Goal: Task Accomplishment & Management: Use online tool/utility

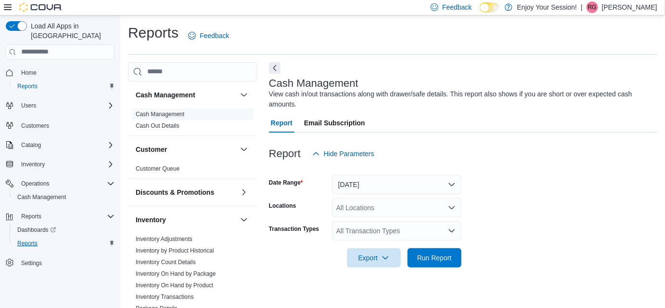
scroll to position [12, 0]
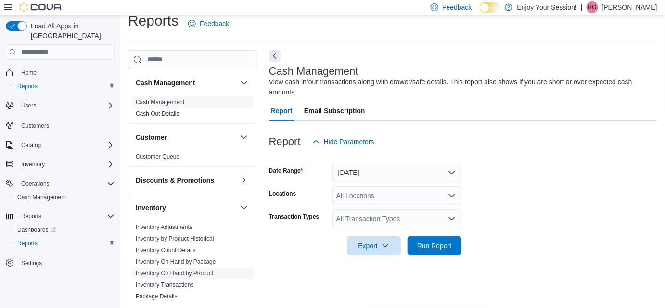
click at [176, 271] on link "Inventory On Hand by Product" at bounding box center [175, 273] width 78 height 7
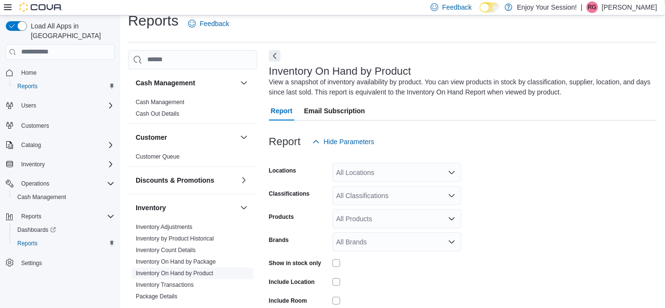
scroll to position [32, 0]
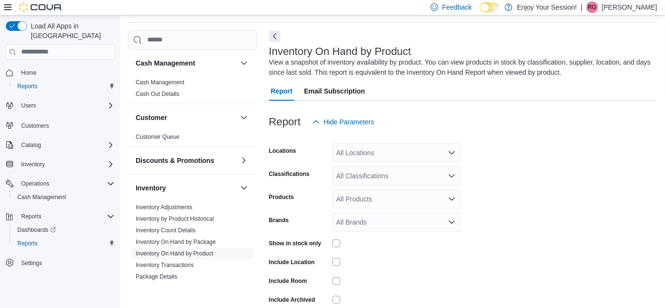
click at [415, 154] on div "All Locations" at bounding box center [397, 152] width 129 height 19
type input "***"
click at [382, 169] on span "Peterborough" at bounding box center [373, 169] width 41 height 10
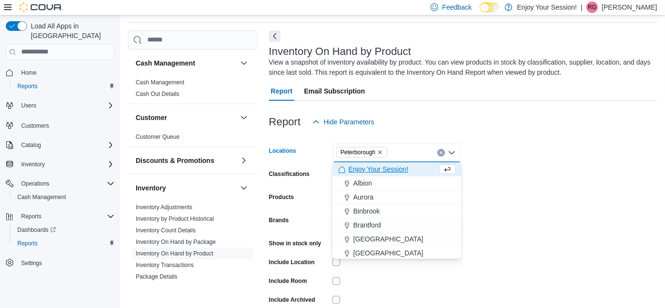
click at [554, 167] on form "Locations [GEOGRAPHIC_DATA] Combo box. Selected. [GEOGRAPHIC_DATA]. Press Backs…" at bounding box center [463, 232] width 389 height 202
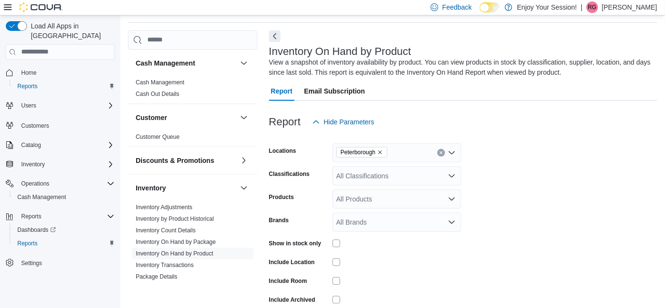
click at [374, 177] on div "All Classifications" at bounding box center [397, 175] width 129 height 19
click at [527, 177] on form "Locations Peterborough Classifications All Classifications Products All Product…" at bounding box center [463, 232] width 389 height 202
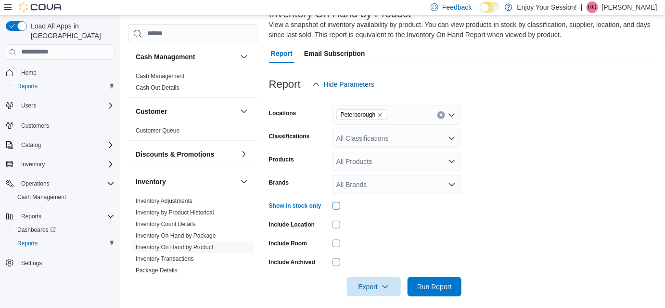
scroll to position [43, 0]
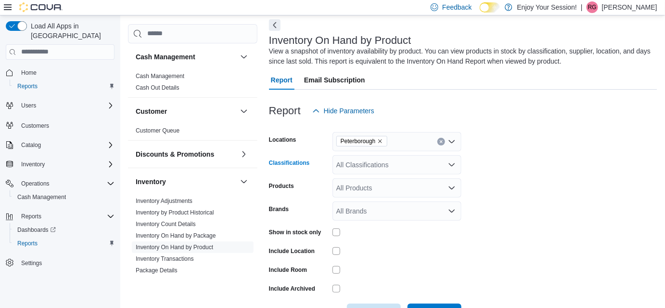
click at [434, 161] on div "All Classifications" at bounding box center [397, 164] width 129 height 19
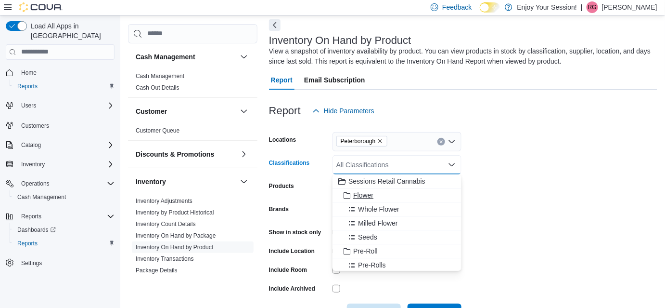
click at [369, 194] on span "Flower" at bounding box center [363, 195] width 20 height 10
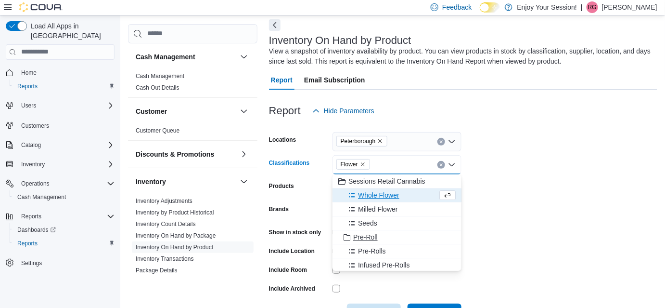
click at [371, 236] on span "Pre-Roll" at bounding box center [365, 237] width 25 height 10
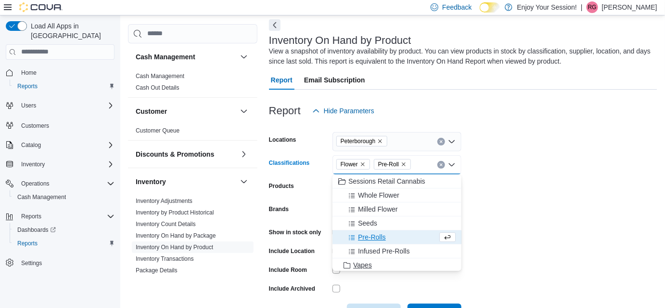
click at [366, 262] on span "Vapes" at bounding box center [362, 265] width 19 height 10
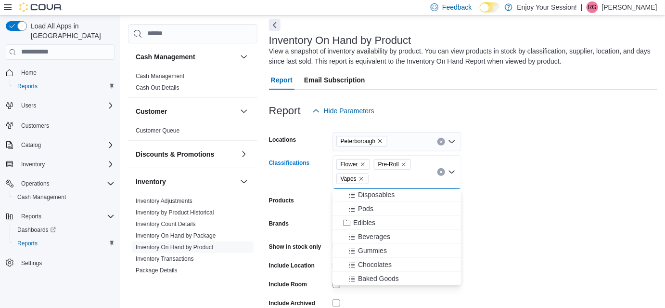
scroll to position [106, 0]
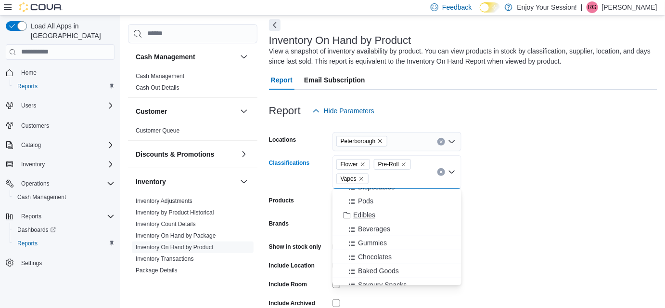
click at [366, 211] on span "Edibles" at bounding box center [364, 215] width 22 height 10
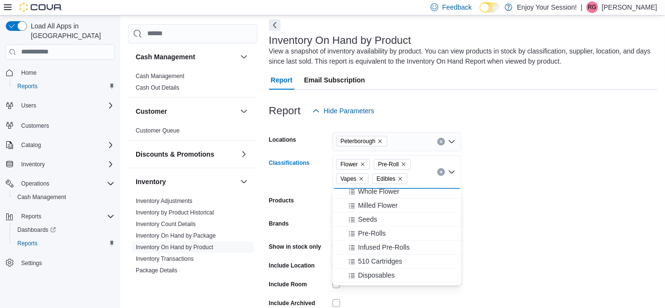
scroll to position [0, 0]
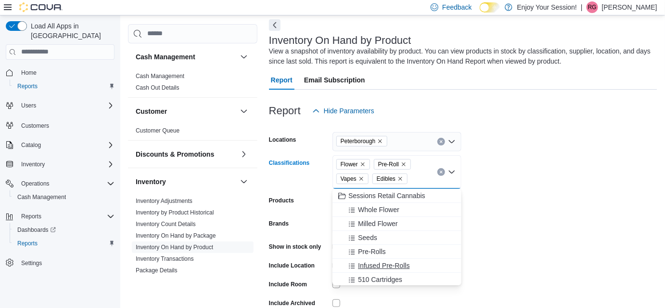
click at [403, 263] on span "Infused Pre-Rolls" at bounding box center [384, 265] width 52 height 10
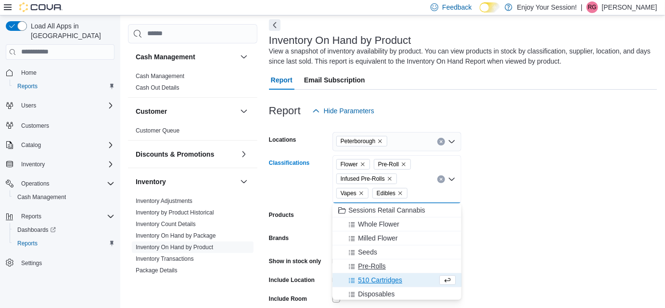
click at [379, 264] on span "Pre-Rolls" at bounding box center [372, 266] width 28 height 10
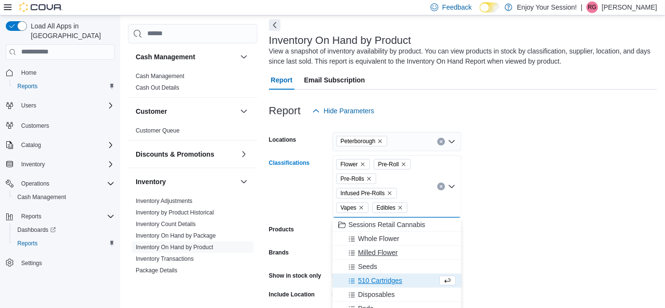
click at [380, 252] on span "Milled Flower" at bounding box center [377, 252] width 39 height 10
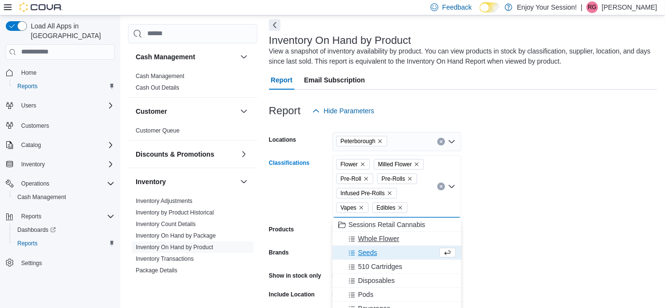
click at [379, 238] on span "Whole Flower" at bounding box center [378, 239] width 41 height 10
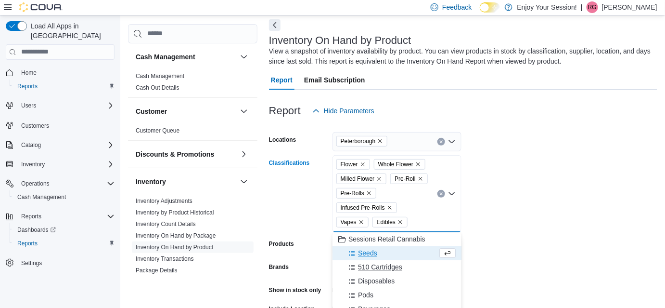
click at [375, 264] on span "510 Cartridges" at bounding box center [380, 267] width 44 height 10
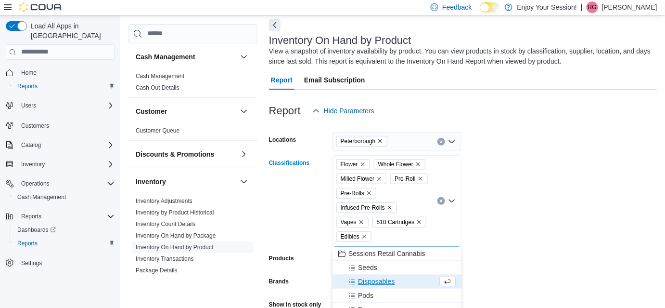
click at [377, 282] on span "Disposables" at bounding box center [376, 281] width 37 height 10
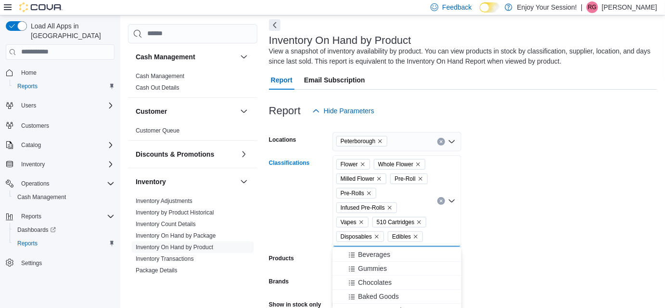
scroll to position [38, 0]
click at [377, 256] on span "Beverages" at bounding box center [374, 258] width 32 height 10
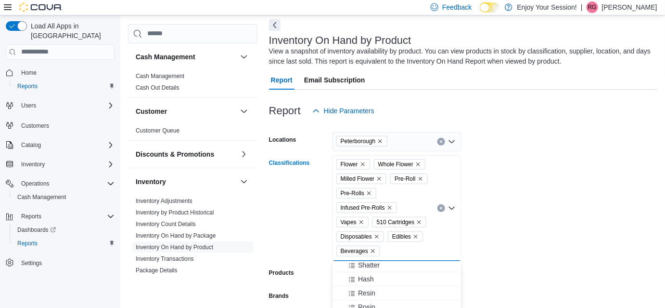
scroll to position [78, 0]
click at [385, 290] on span "Concentrates" at bounding box center [373, 288] width 40 height 10
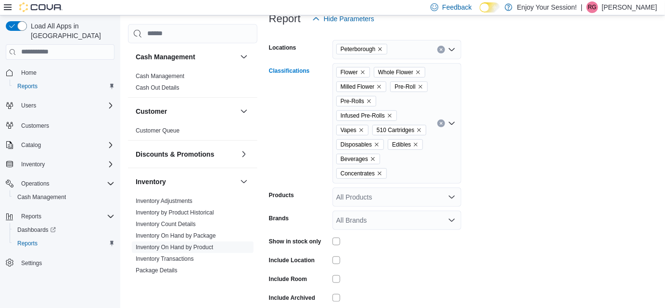
scroll to position [178, 0]
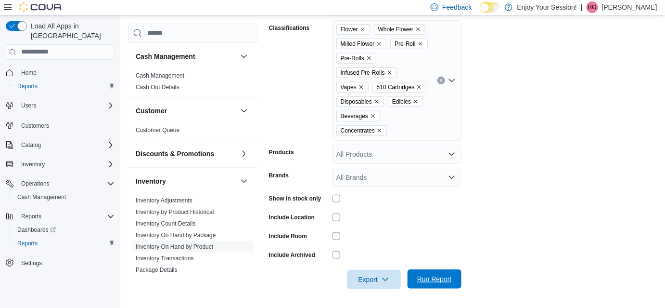
click at [440, 273] on span "Run Report" at bounding box center [435, 278] width 42 height 19
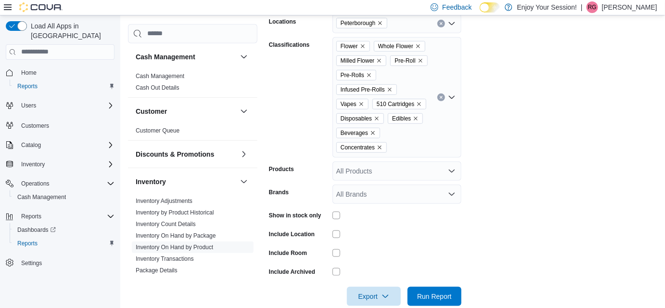
scroll to position [136, 0]
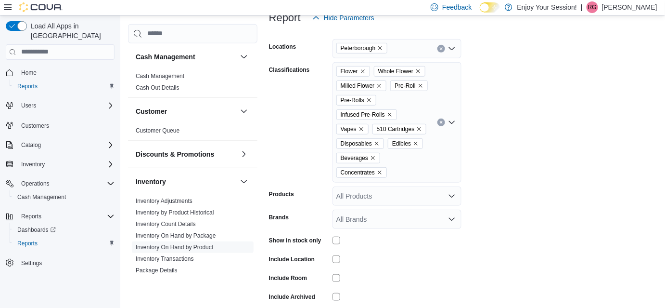
click at [450, 121] on icon "Open list of options" at bounding box center [452, 122] width 6 height 3
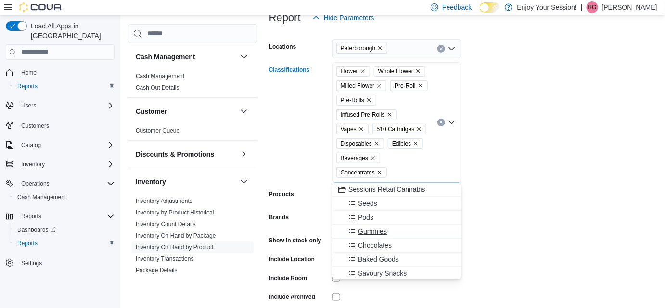
click at [375, 227] on span "Gummies" at bounding box center [372, 231] width 29 height 10
click at [375, 230] on span "Chocolates" at bounding box center [375, 231] width 34 height 10
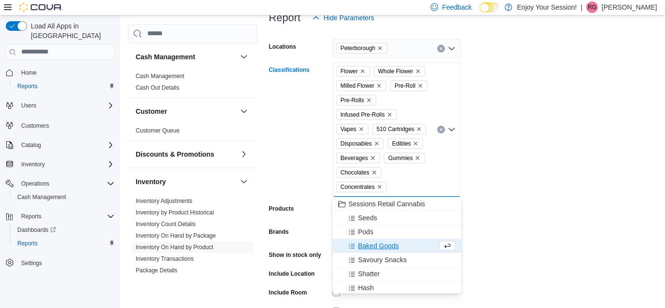
click at [440, 130] on icon "Clear input" at bounding box center [441, 129] width 2 height 2
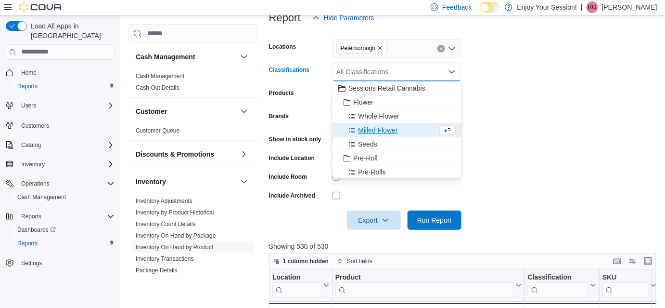
click at [508, 87] on form "Locations [GEOGRAPHIC_DATA] Classifications All Classifications Combo box. Sele…" at bounding box center [464, 128] width 391 height 202
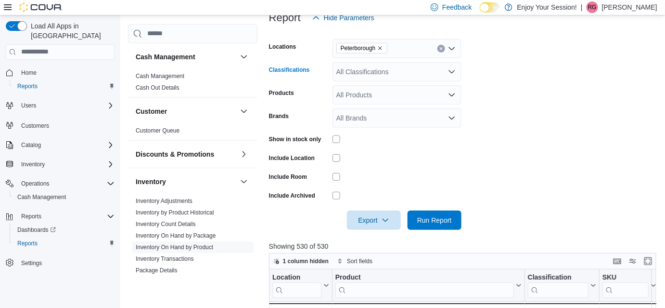
click at [452, 70] on icon "Open list of options" at bounding box center [452, 72] width 8 height 8
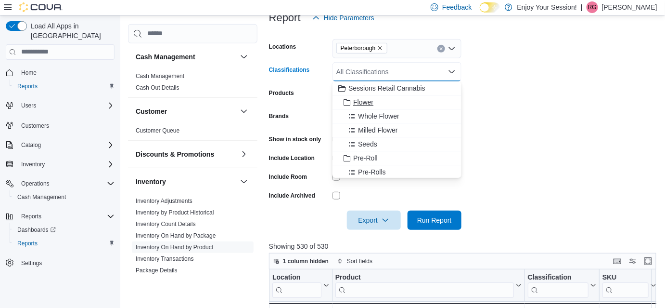
click at [364, 100] on span "Flower" at bounding box center [363, 102] width 20 height 10
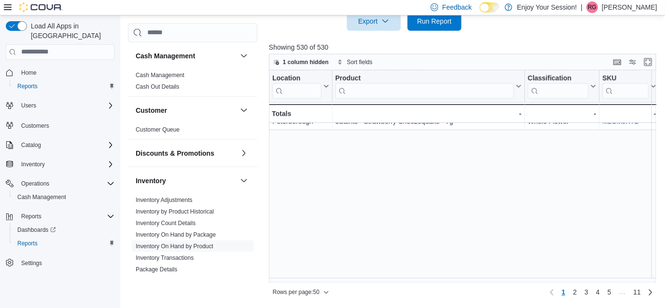
scroll to position [0, 0]
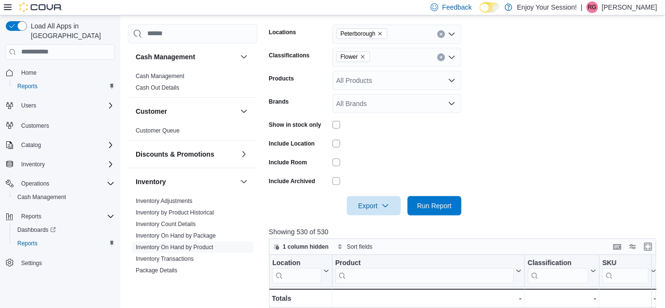
scroll to position [100, 0]
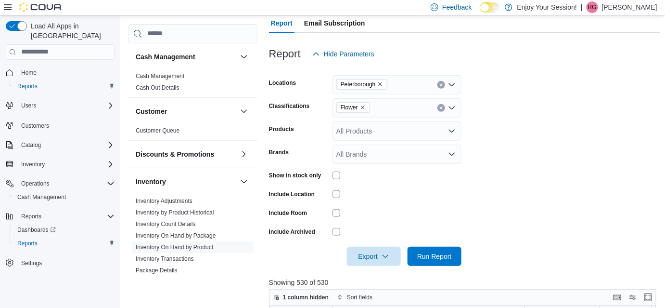
click at [452, 106] on icon "Open list of options" at bounding box center [452, 108] width 8 height 8
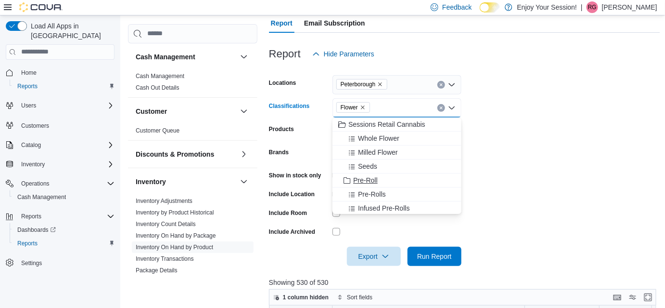
click at [370, 178] on span "Pre-Roll" at bounding box center [365, 180] width 25 height 10
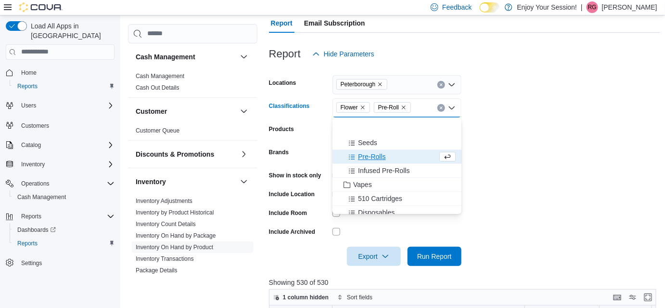
scroll to position [69, 0]
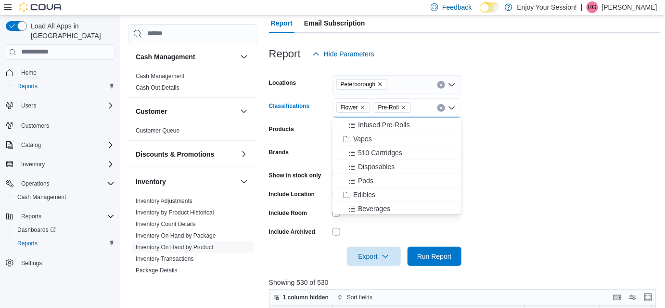
click at [356, 138] on span "Vapes" at bounding box center [362, 139] width 19 height 10
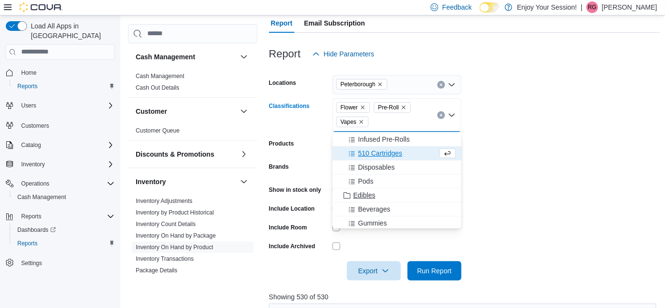
click at [361, 194] on span "Edibles" at bounding box center [364, 195] width 22 height 10
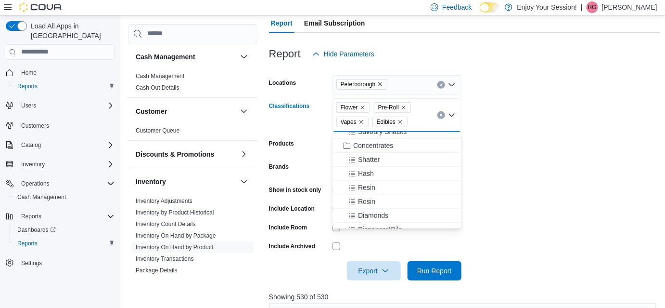
scroll to position [174, 0]
click at [385, 157] on span "Concentrates" at bounding box center [373, 160] width 40 height 10
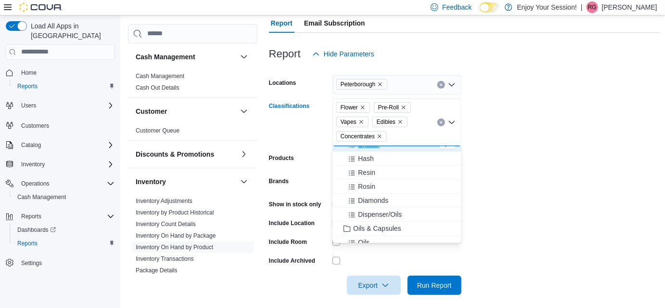
scroll to position [262, 0]
click at [394, 169] on span "Oils & Capsules" at bounding box center [377, 170] width 48 height 10
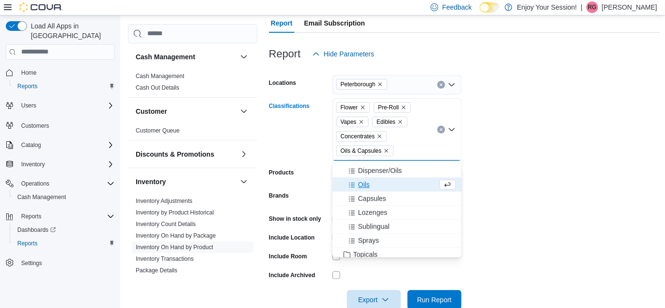
scroll to position [325, 0]
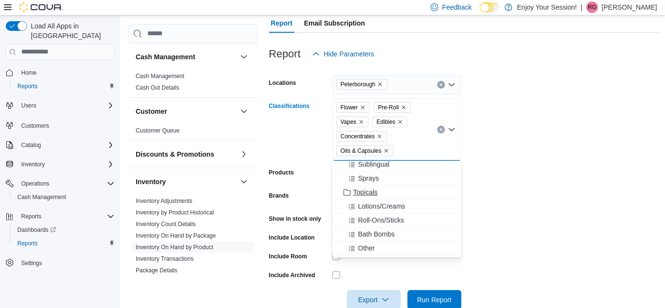
click at [375, 191] on span "Topicals" at bounding box center [365, 192] width 25 height 10
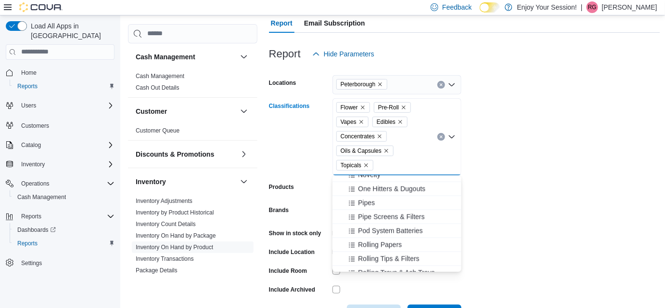
scroll to position [769, 0]
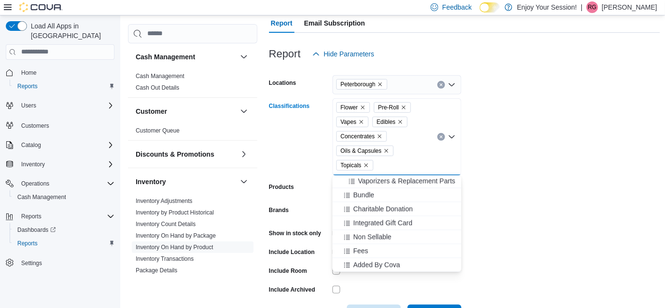
click at [537, 195] on form "Locations Peterborough Classifications Flower Pre-Roll Vapes Edibles Concentrat…" at bounding box center [464, 194] width 391 height 260
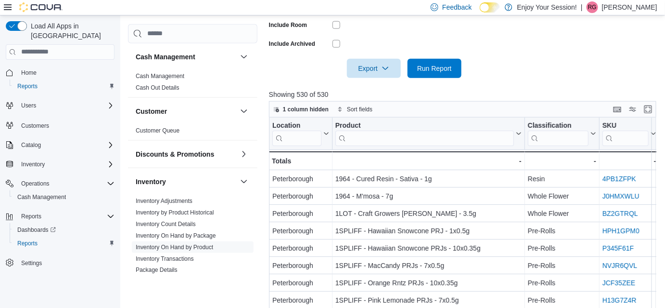
scroll to position [261, 0]
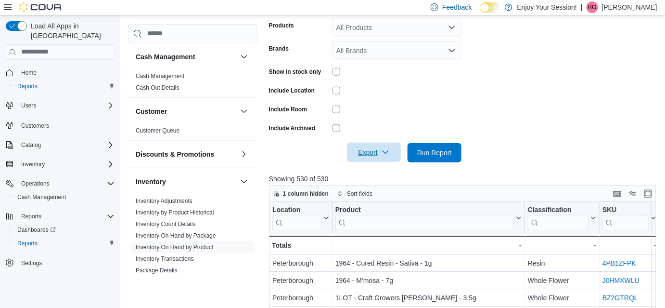
click at [380, 153] on span "Export" at bounding box center [374, 152] width 42 height 19
click at [379, 171] on span "Export to Excel" at bounding box center [375, 172] width 43 height 8
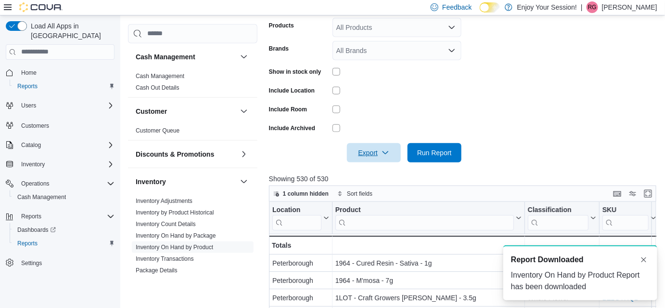
scroll to position [0, 0]
click at [645, 259] on button "Dismiss toast" at bounding box center [644, 259] width 12 height 12
